Goal: Task Accomplishment & Management: Complete application form

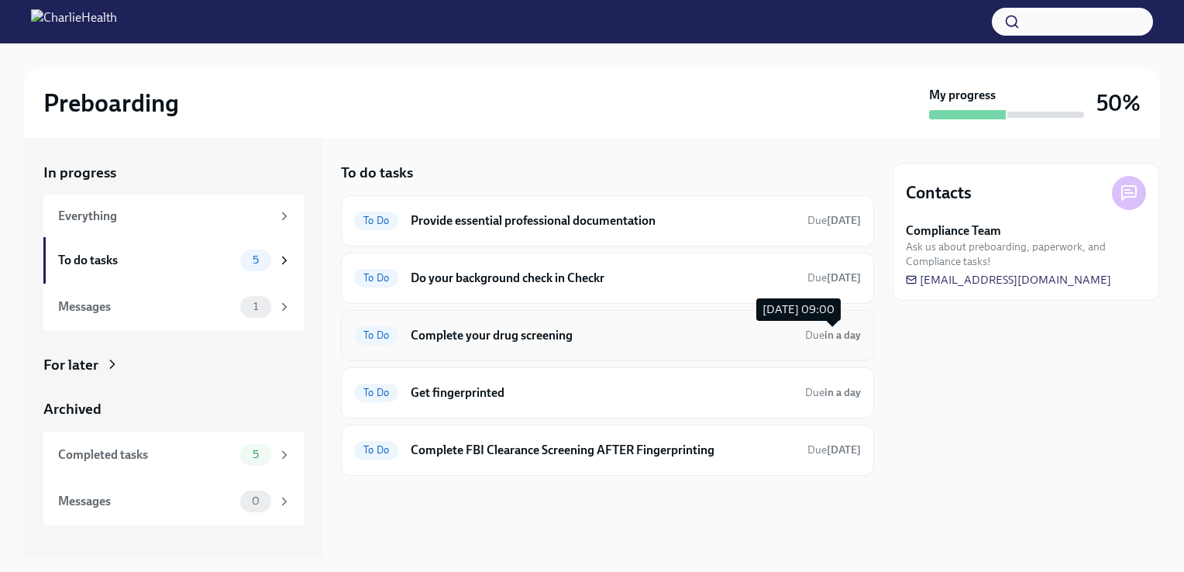
click at [811, 341] on span "Due in a day" at bounding box center [833, 335] width 56 height 15
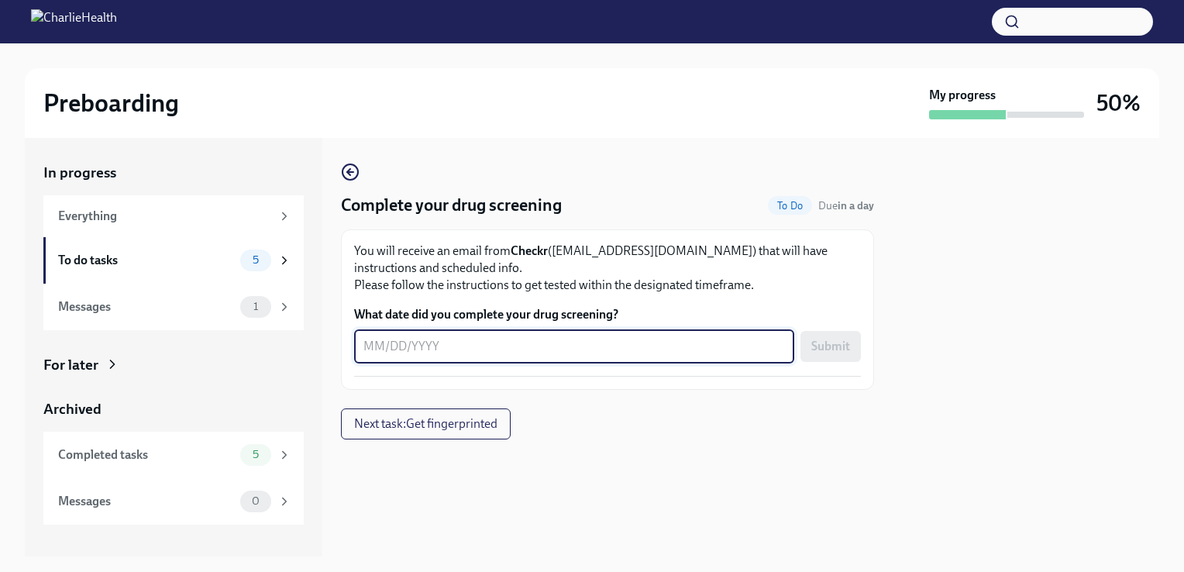
click at [372, 349] on textarea "What date did you complete your drug screening?" at bounding box center [573, 346] width 421 height 19
type textarea "09032025"
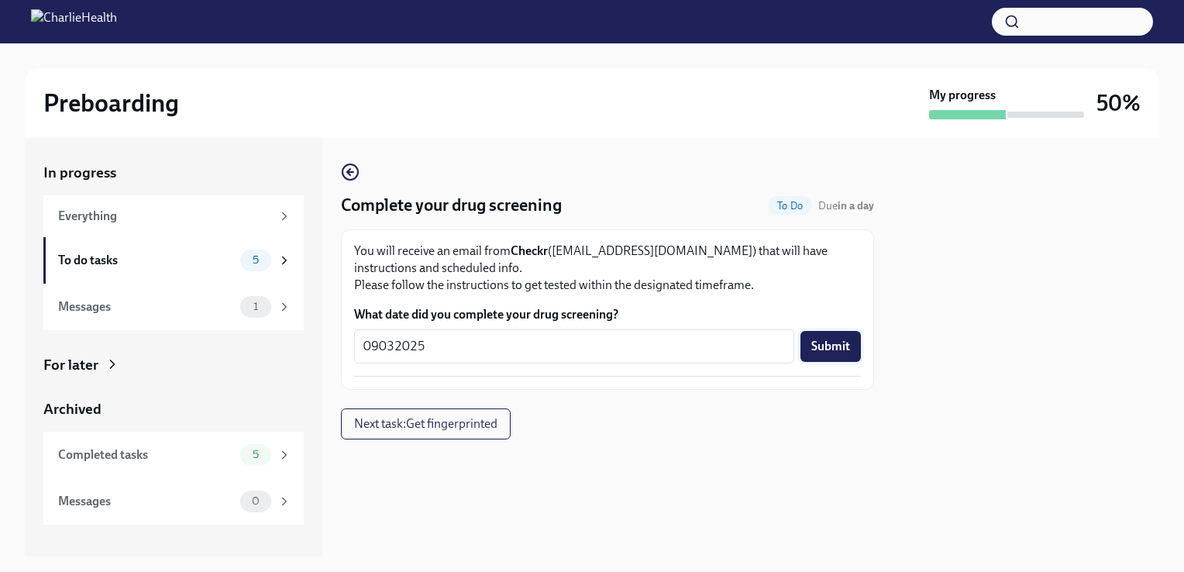
click at [831, 349] on span "Submit" at bounding box center [830, 346] width 39 height 15
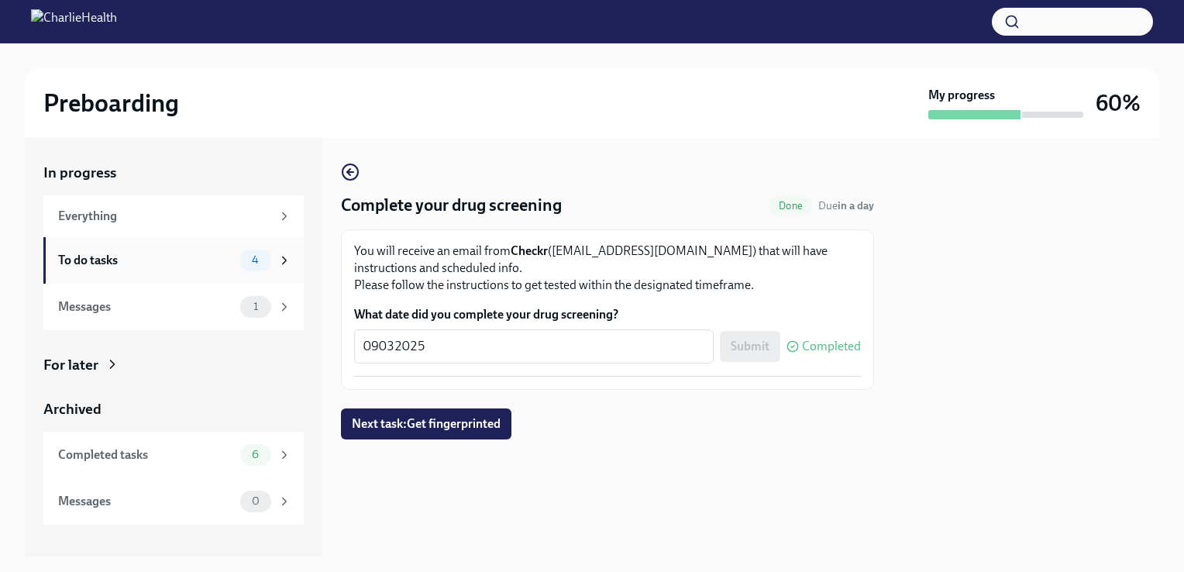
click at [163, 260] on div "To do tasks" at bounding box center [146, 260] width 176 height 17
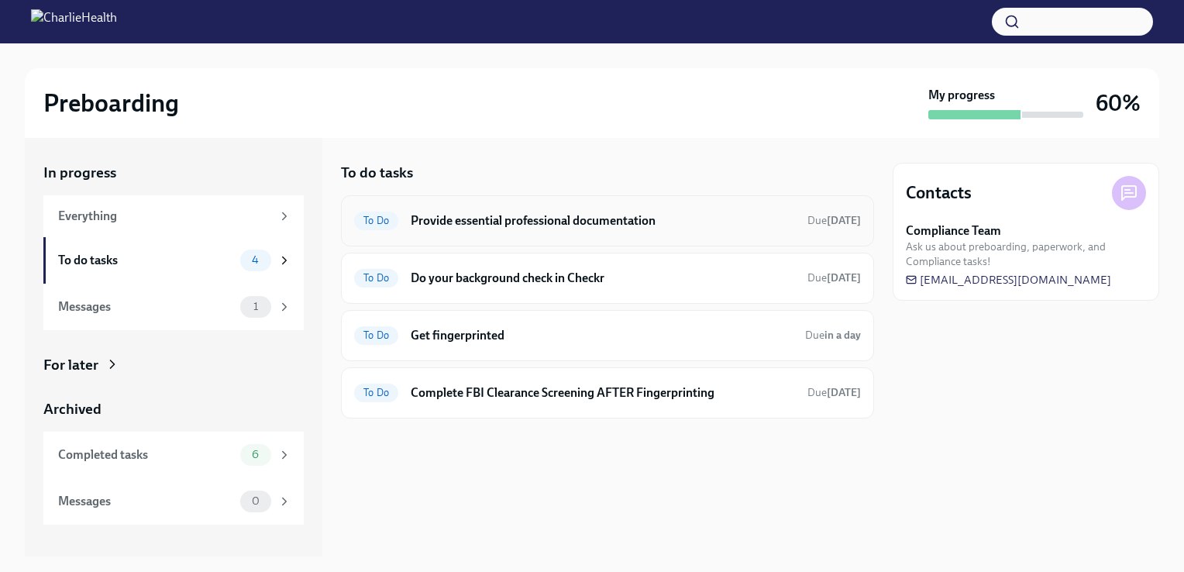
click at [465, 234] on div "To Do Provide essential professional documentation Due [DATE]" at bounding box center [607, 220] width 533 height 51
click at [654, 216] on h6 "Provide essential professional documentation" at bounding box center [603, 220] width 384 height 17
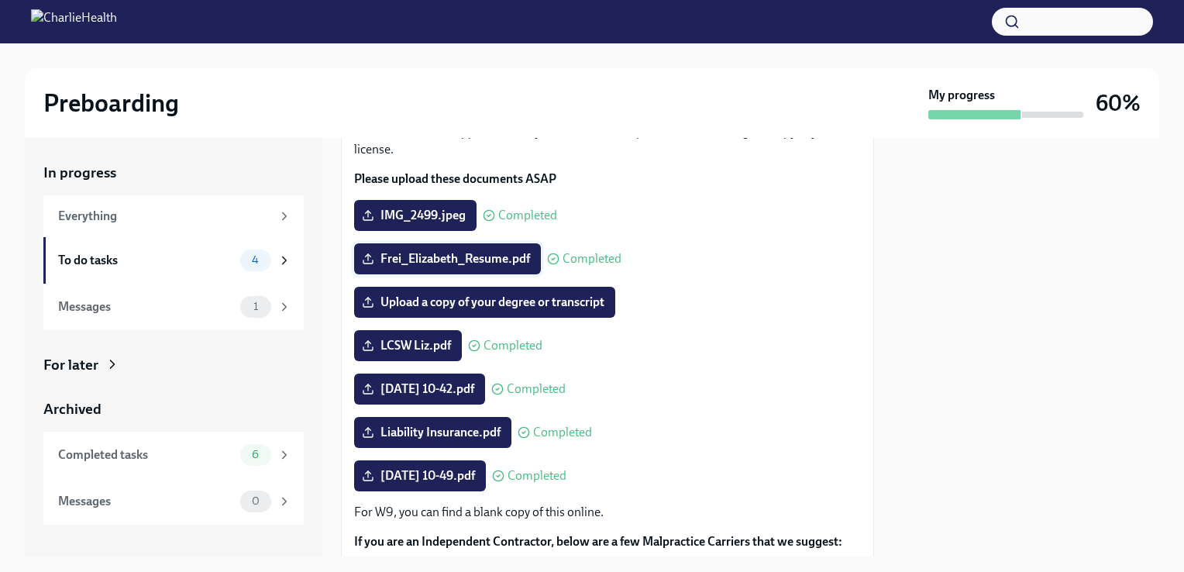
scroll to position [136, 0]
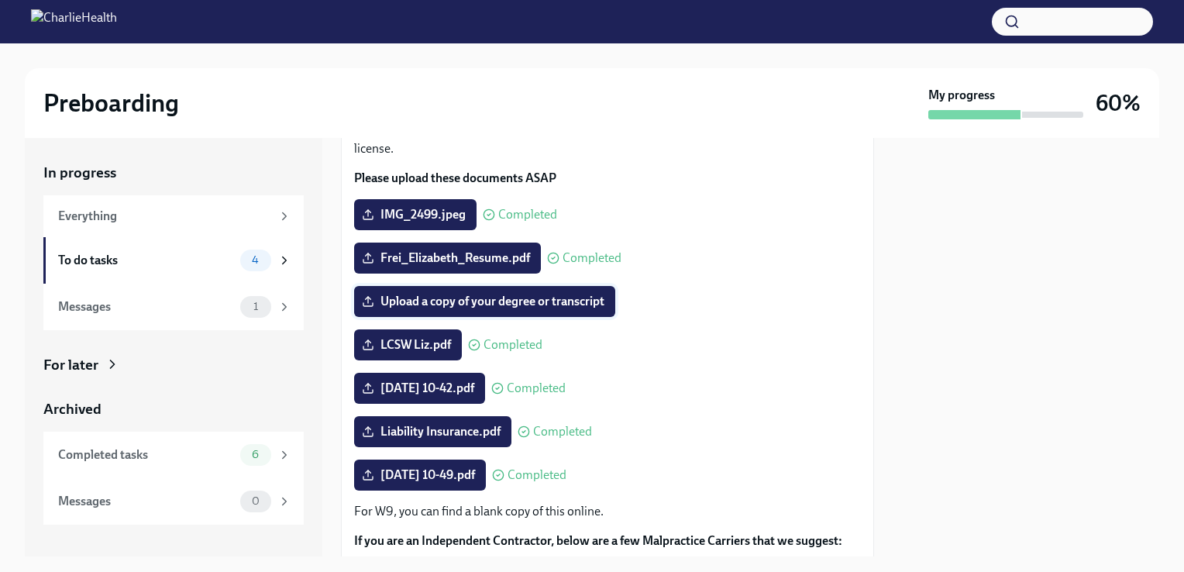
click at [499, 292] on label "Upload a copy of your degree or transcript" at bounding box center [484, 301] width 261 height 31
click at [0, 0] on input "Upload a copy of your degree or transcript" at bounding box center [0, 0] width 0 height 0
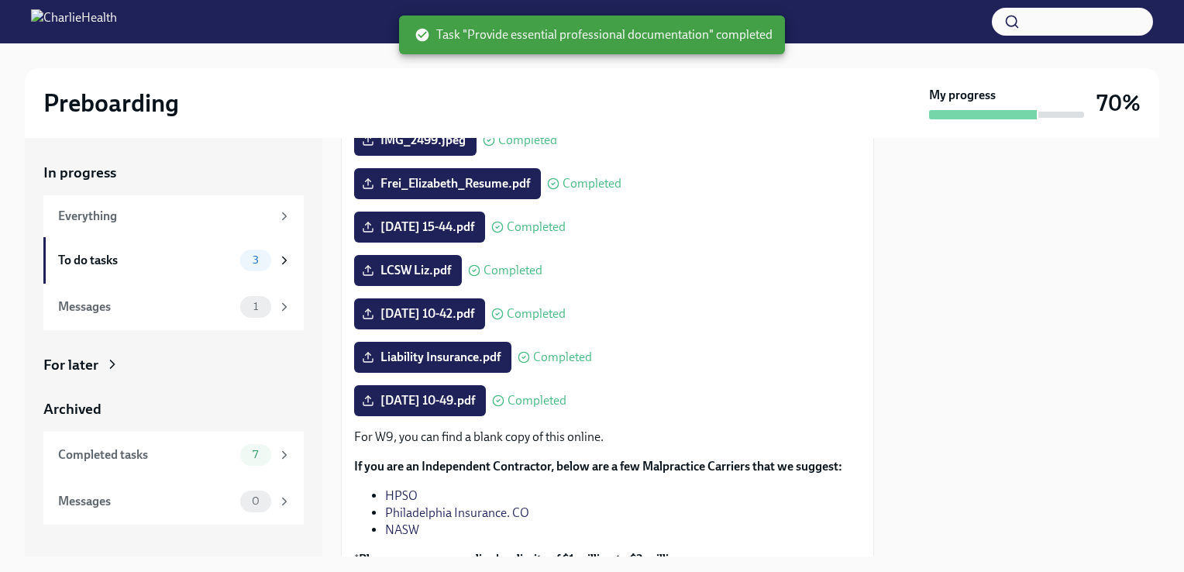
scroll to position [347, 0]
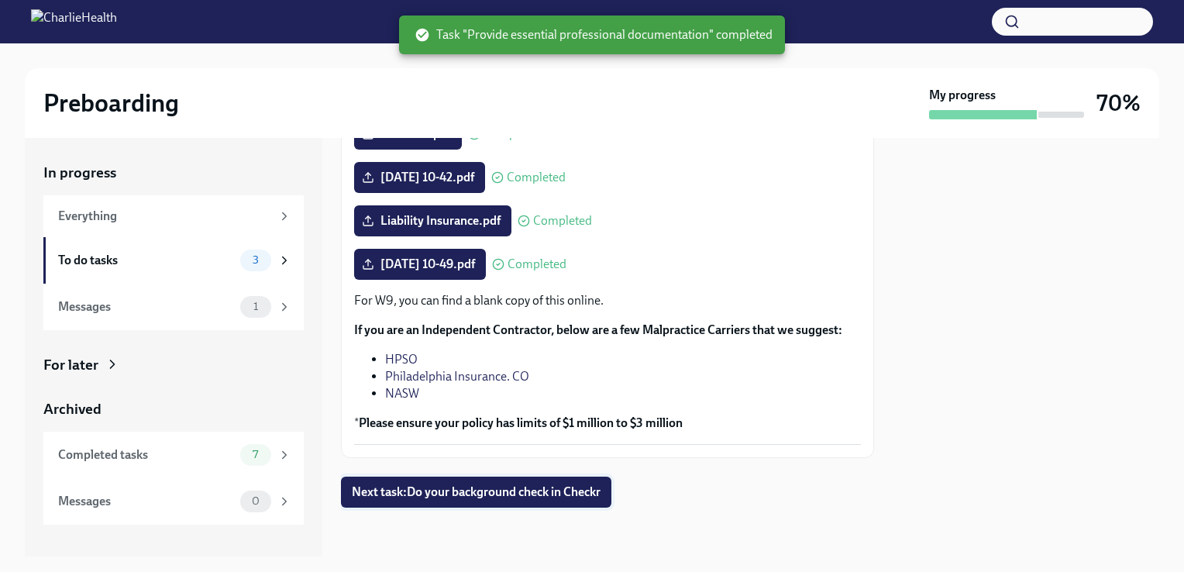
click at [497, 492] on span "Next task : Do your background check in Checkr" at bounding box center [476, 491] width 249 height 15
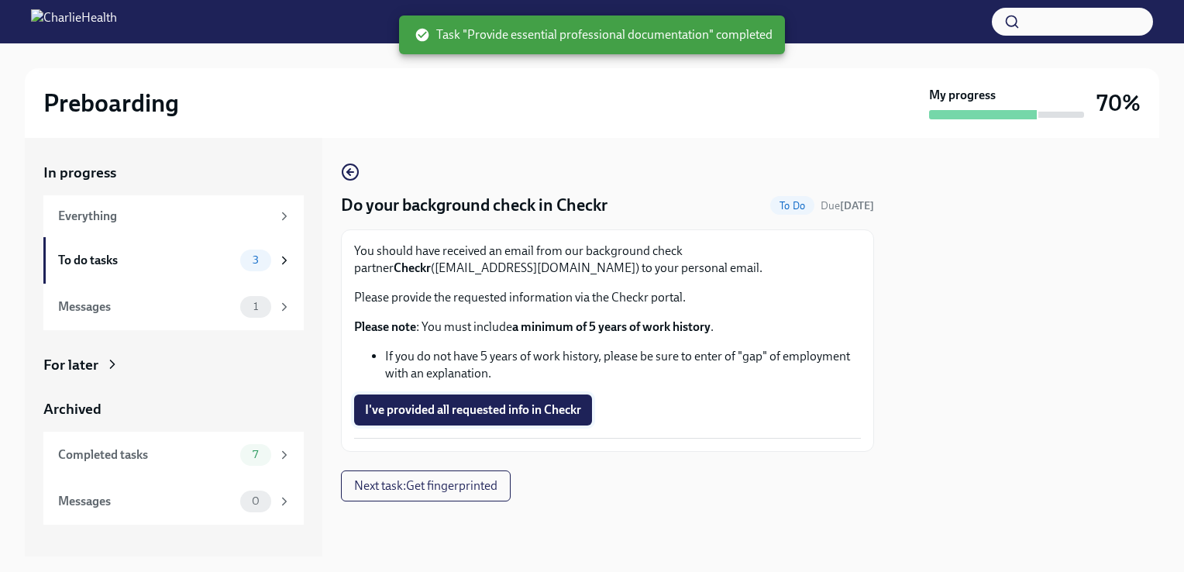
click at [434, 403] on span "I've provided all requested info in Checkr" at bounding box center [473, 409] width 216 height 15
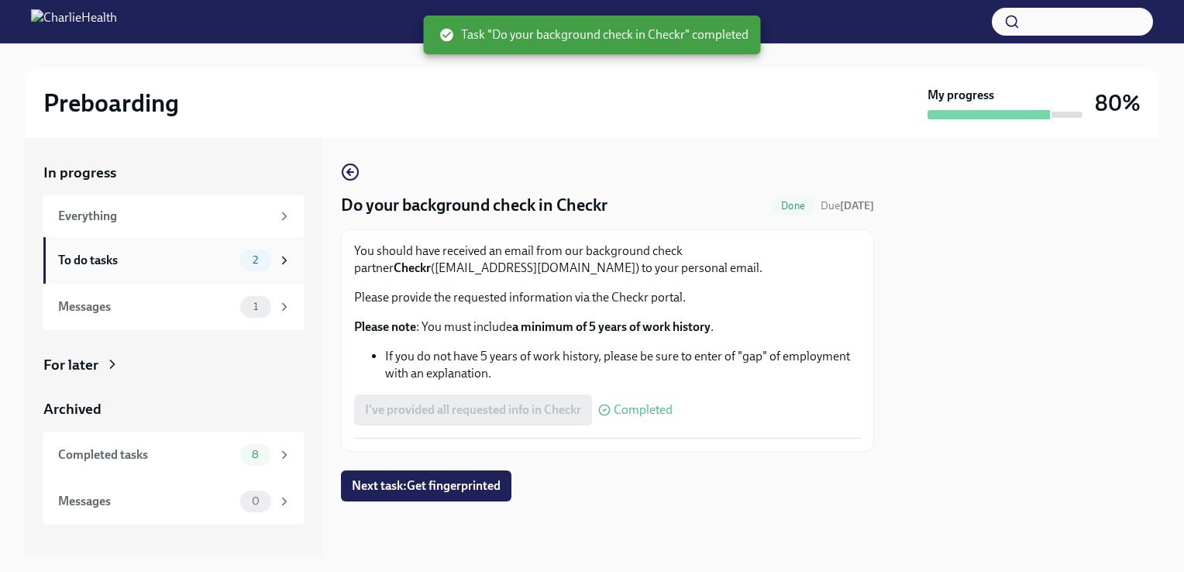
click at [189, 263] on div "To do tasks" at bounding box center [146, 260] width 176 height 17
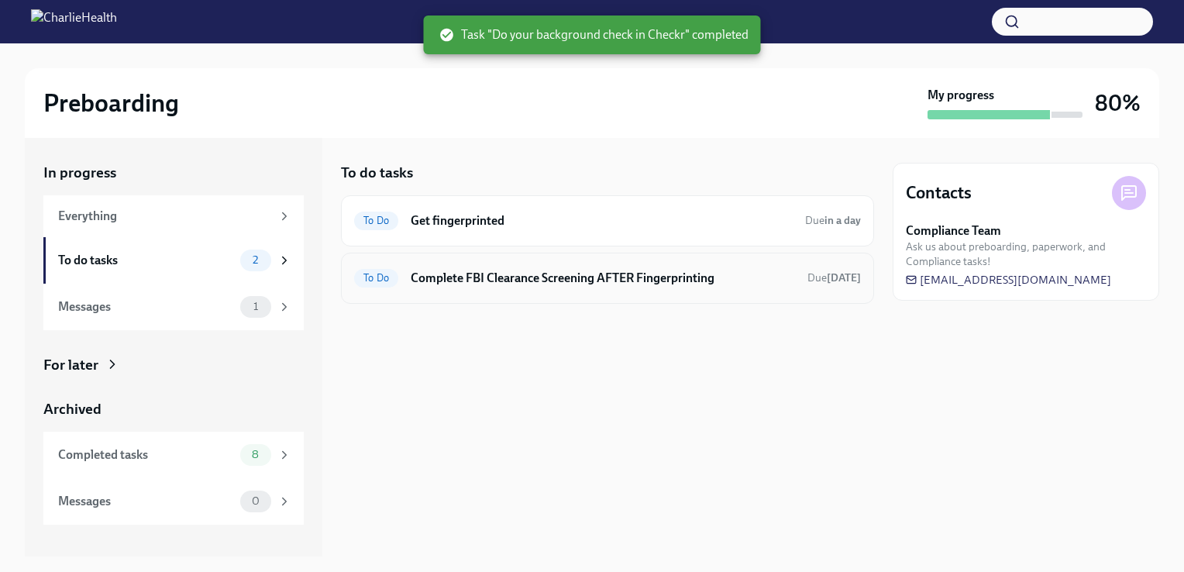
click at [484, 277] on h6 "Complete FBI Clearance Screening AFTER Fingerprinting" at bounding box center [603, 278] width 384 height 17
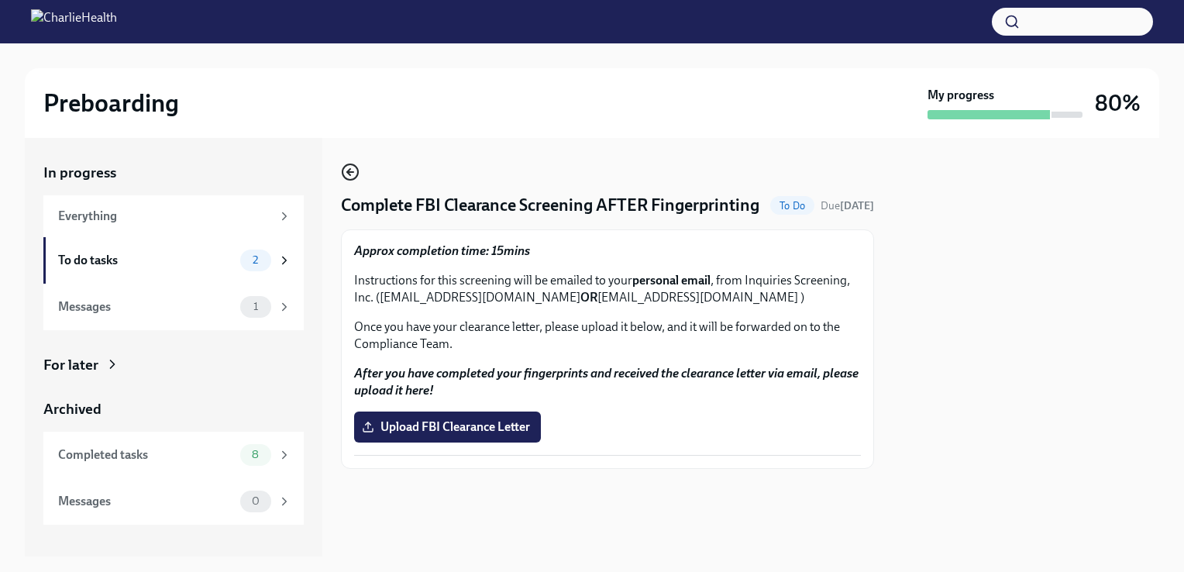
click at [353, 174] on icon "button" at bounding box center [350, 172] width 19 height 19
